Goal: Task Accomplishment & Management: Complete application form

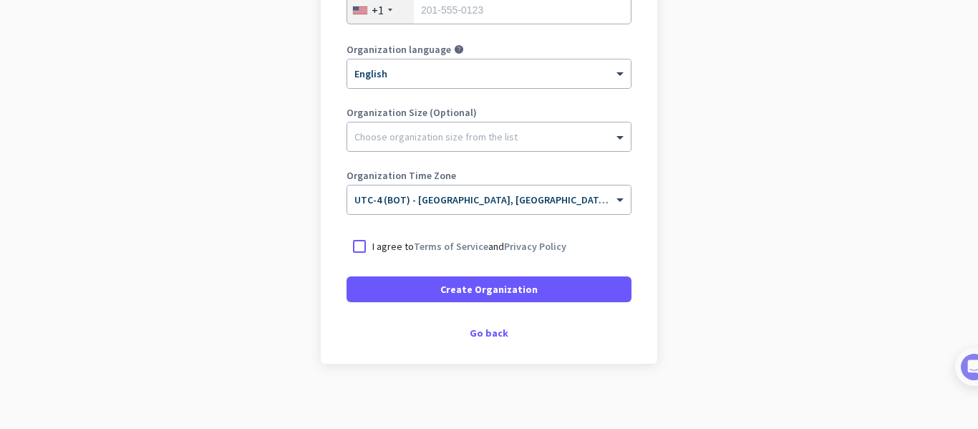
scroll to position [307, 0]
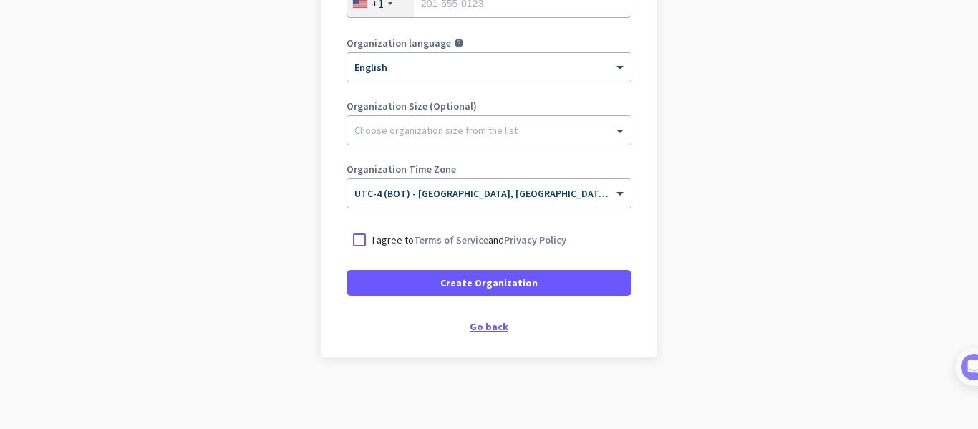
click at [485, 327] on div "Go back" at bounding box center [488, 326] width 285 height 10
